Goal: Task Accomplishment & Management: Use online tool/utility

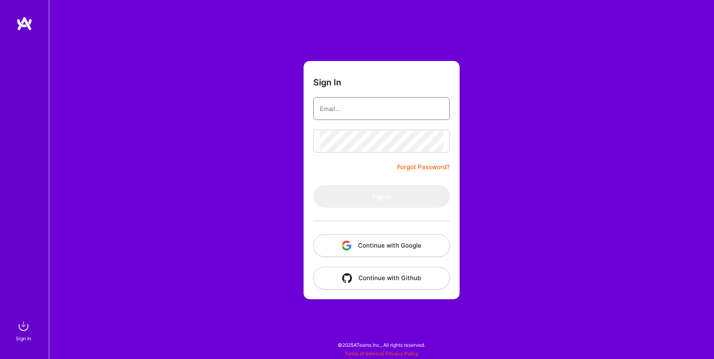
type input "[EMAIL_ADDRESS][DOMAIN_NAME]"
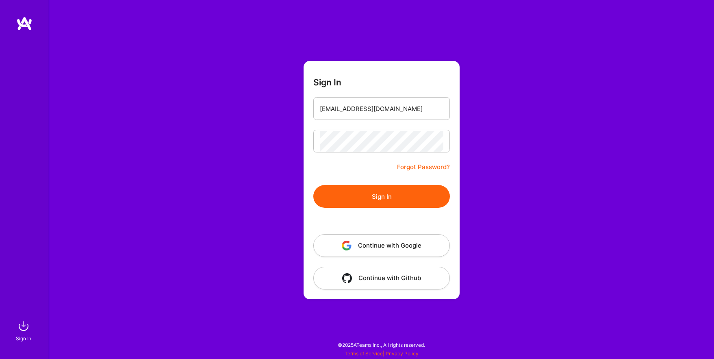
click at [383, 247] on button "Continue with Google" at bounding box center [381, 245] width 137 height 23
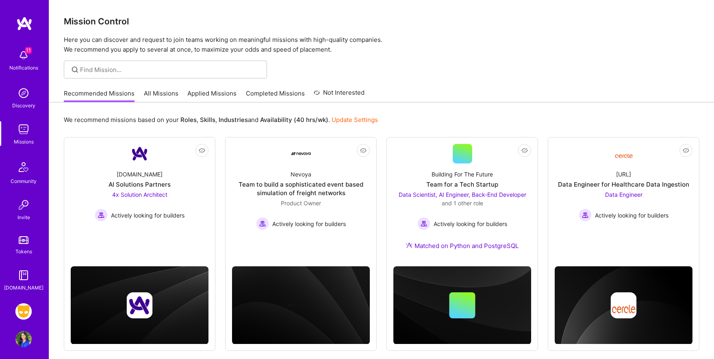
click at [24, 304] on img at bounding box center [23, 311] width 16 height 16
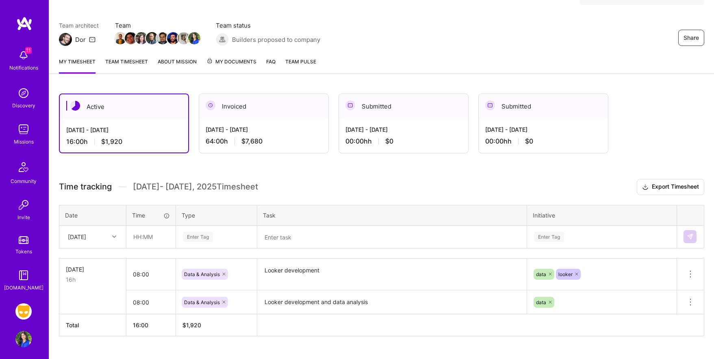
scroll to position [73, 0]
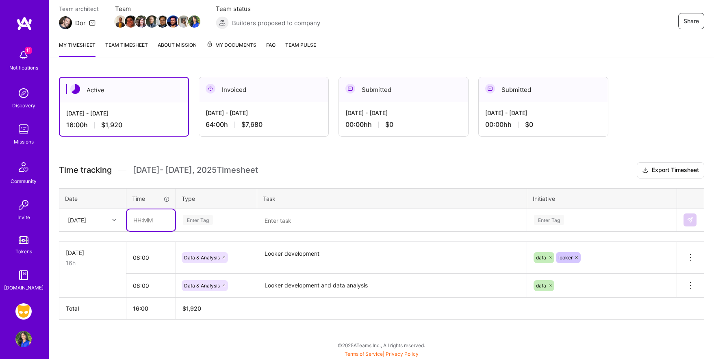
click at [147, 218] on input "text" at bounding box center [151, 220] width 48 height 22
click at [164, 286] on input "08:00" at bounding box center [150, 286] width 49 height 22
click at [690, 286] on icon at bounding box center [691, 286] width 10 height 10
click at [674, 299] on button "Delete row" at bounding box center [671, 299] width 42 height 20
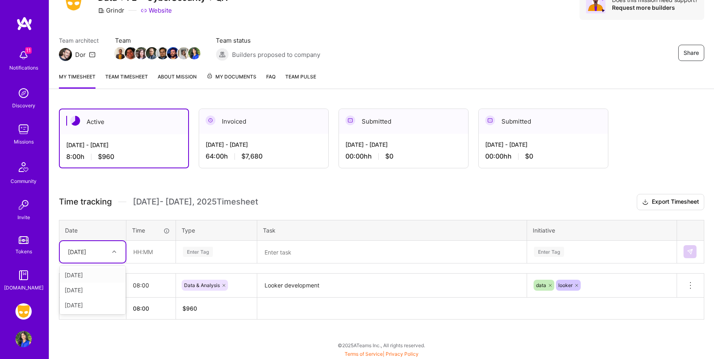
click at [115, 251] on icon at bounding box center [114, 252] width 4 height 4
click at [102, 302] on div "[DATE]" at bounding box center [93, 305] width 66 height 15
click at [149, 252] on input "text" at bounding box center [151, 252] width 48 height 22
type input "08:00"
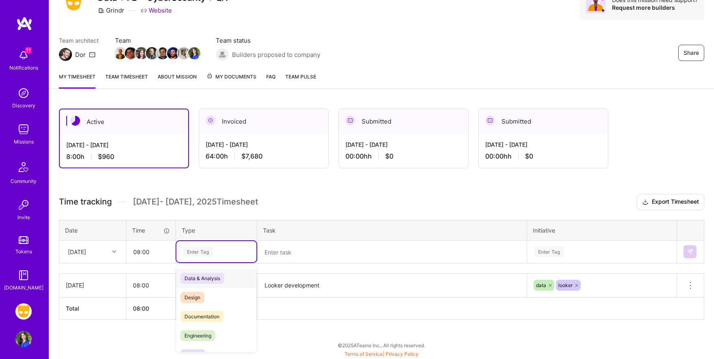
click at [214, 251] on div "Enter Tag" at bounding box center [216, 252] width 69 height 10
click at [211, 273] on span "Data & Analysis" at bounding box center [203, 278] width 44 height 11
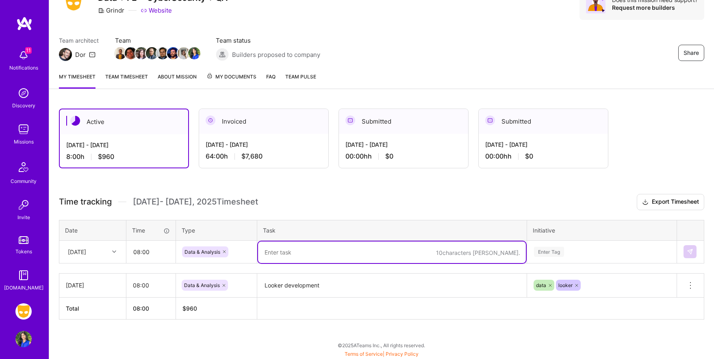
click at [287, 252] on textarea at bounding box center [392, 253] width 268 height 22
type textarea "Looker Development"
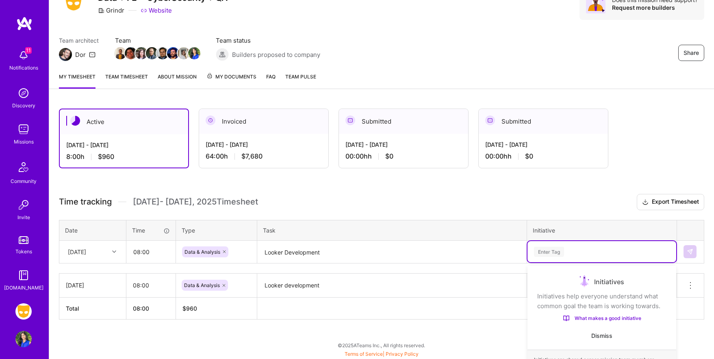
scroll to position [111, 0]
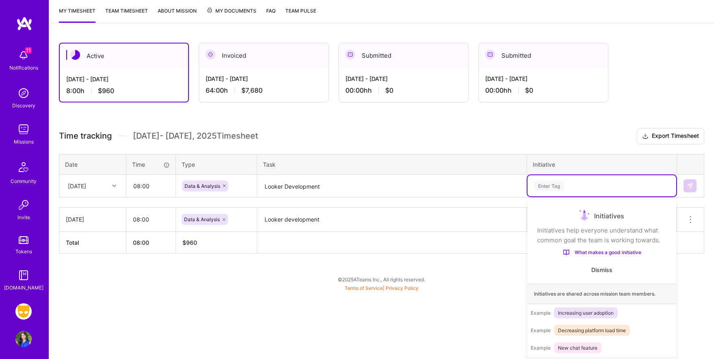
click at [573, 196] on div "option Finance Data focused, 1 of 59. 59 results available. Use Up and Down to …" at bounding box center [602, 185] width 149 height 21
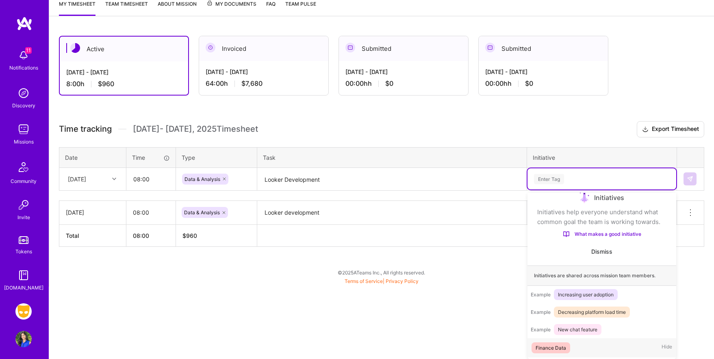
scroll to position [13, 0]
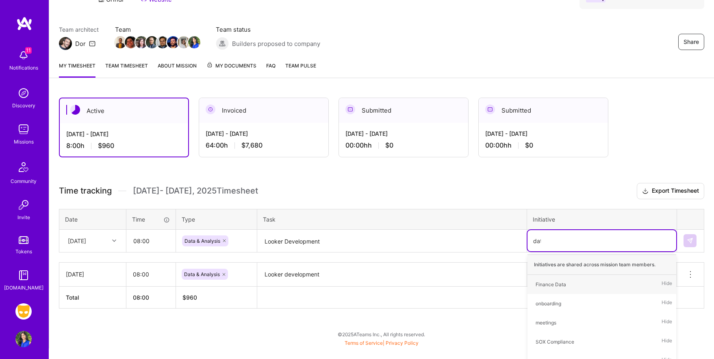
type input "data"
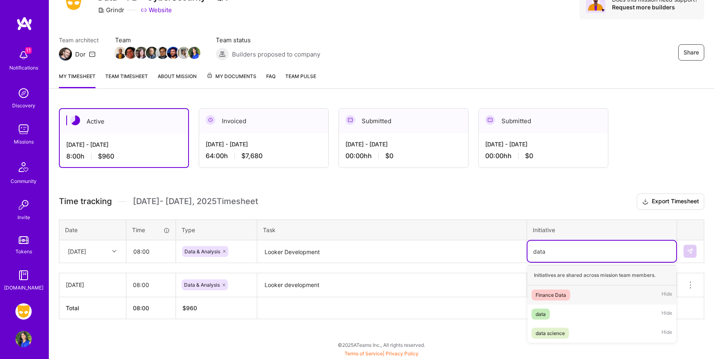
scroll to position [41, 0]
click at [543, 314] on div "data" at bounding box center [541, 314] width 10 height 9
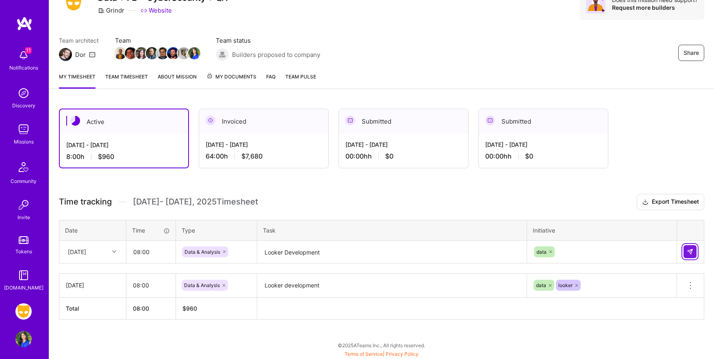
click at [691, 251] on img at bounding box center [690, 251] width 7 height 7
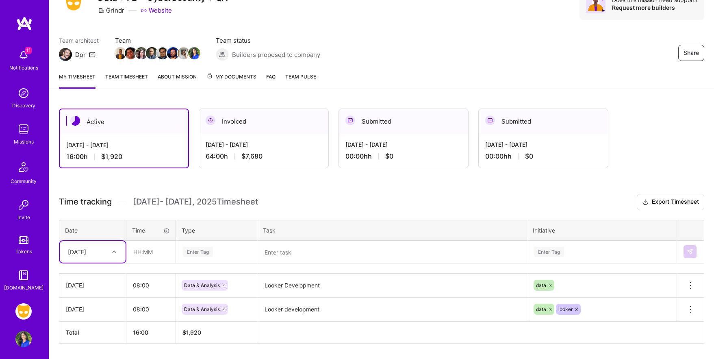
click at [115, 250] on icon at bounding box center [114, 252] width 4 height 4
click at [99, 303] on div "[DATE]" at bounding box center [93, 305] width 66 height 15
click at [156, 251] on input "text" at bounding box center [151, 252] width 48 height 22
type input "08:00"
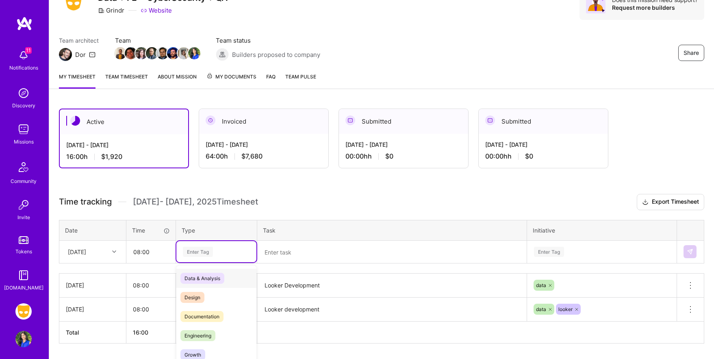
scroll to position [65, 0]
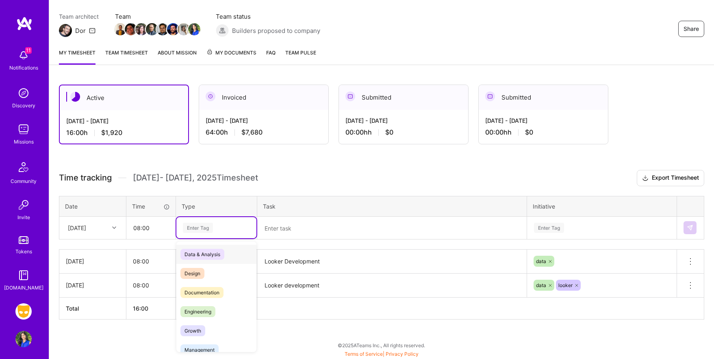
click at [218, 238] on div "option Data & Analysis, selected. option Data & Analysis focused, 0 of 2. 17 re…" at bounding box center [216, 227] width 80 height 21
click at [209, 258] on span "Data & Analysis" at bounding box center [203, 254] width 44 height 11
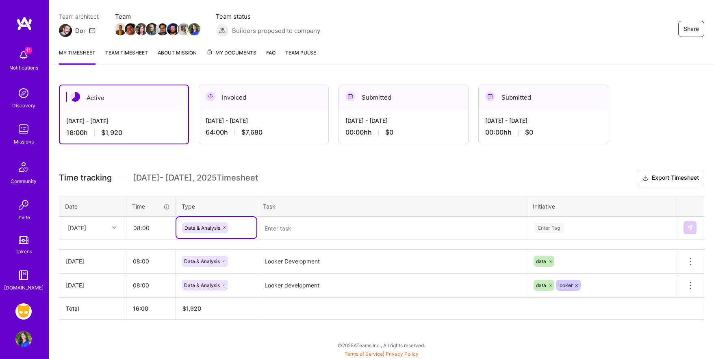
click at [279, 230] on textarea at bounding box center [392, 229] width 268 height 22
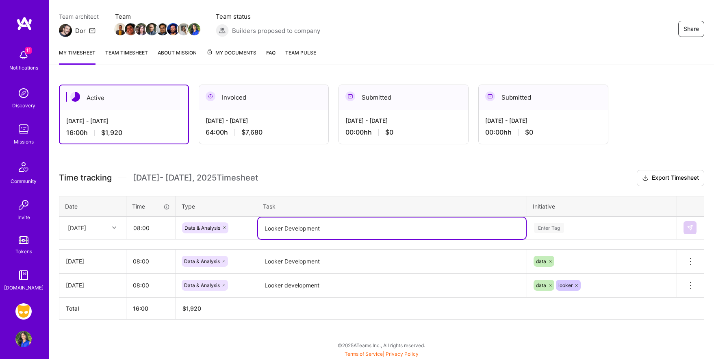
type textarea "Looker Development"
click at [556, 228] on div "Enter Tag" at bounding box center [602, 227] width 149 height 21
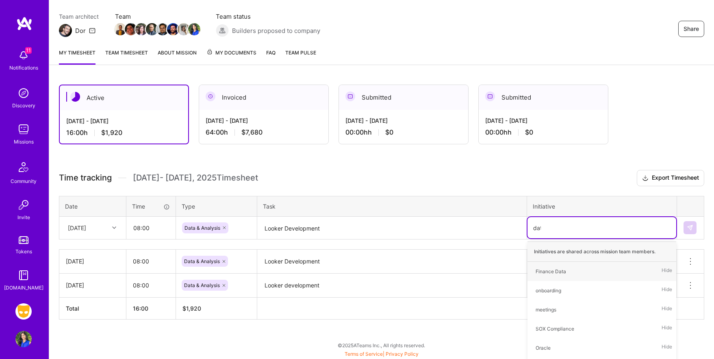
type input "data"
click at [541, 289] on div "data" at bounding box center [541, 290] width 10 height 9
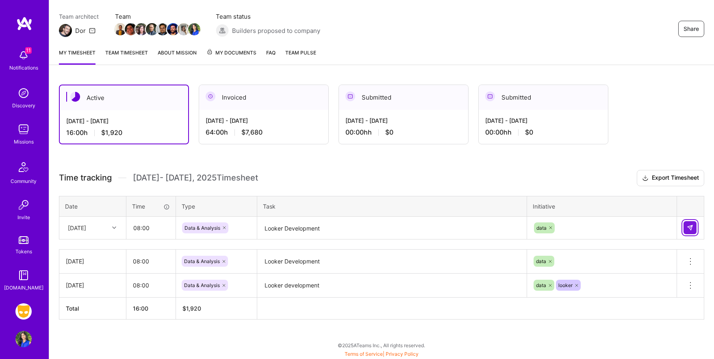
click at [691, 227] on img at bounding box center [690, 227] width 7 height 7
